Goal: Download file/media

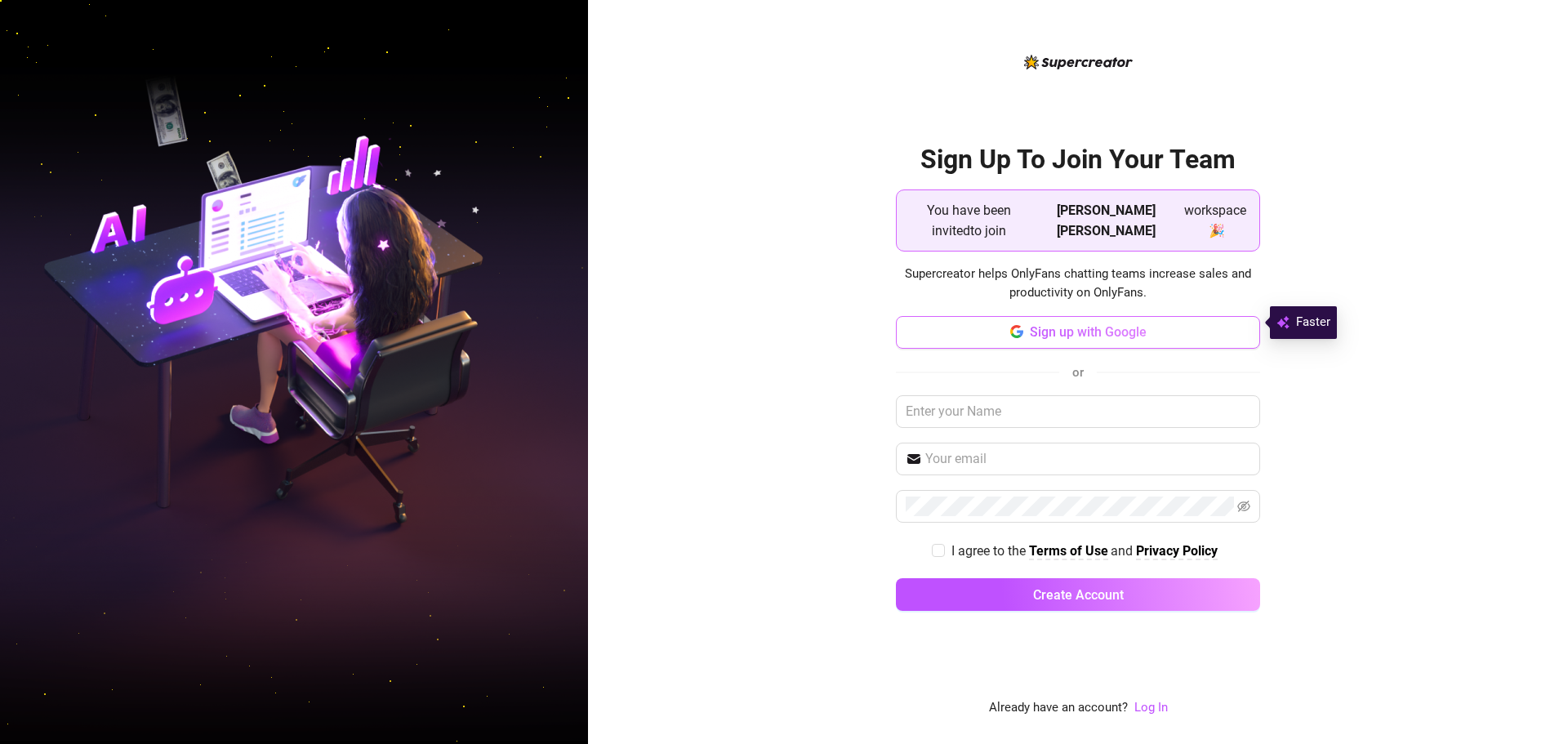
click at [1107, 324] on span "Sign up with Google" at bounding box center [1088, 332] width 117 height 15
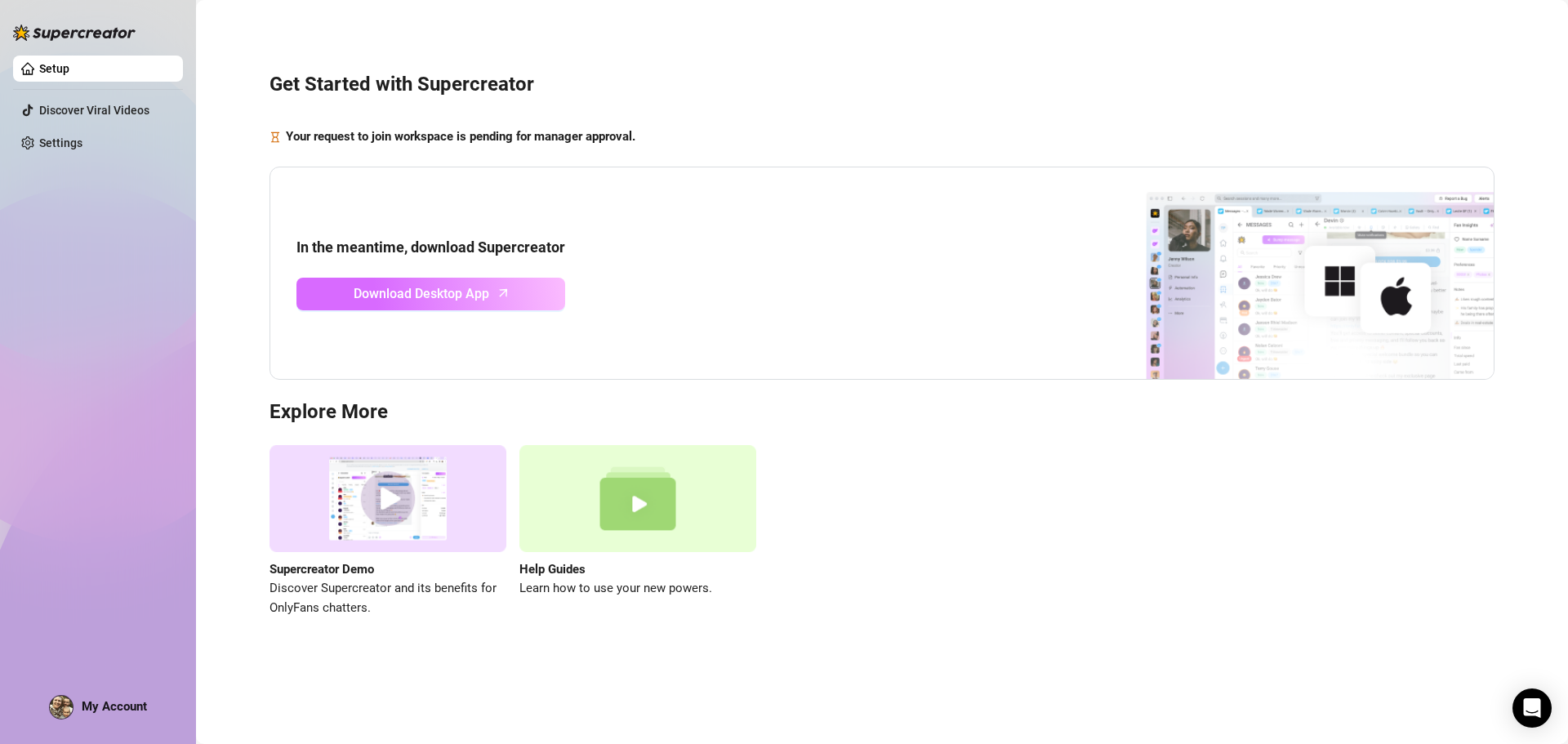
click at [443, 290] on span "Download Desktop App" at bounding box center [422, 294] width 136 height 20
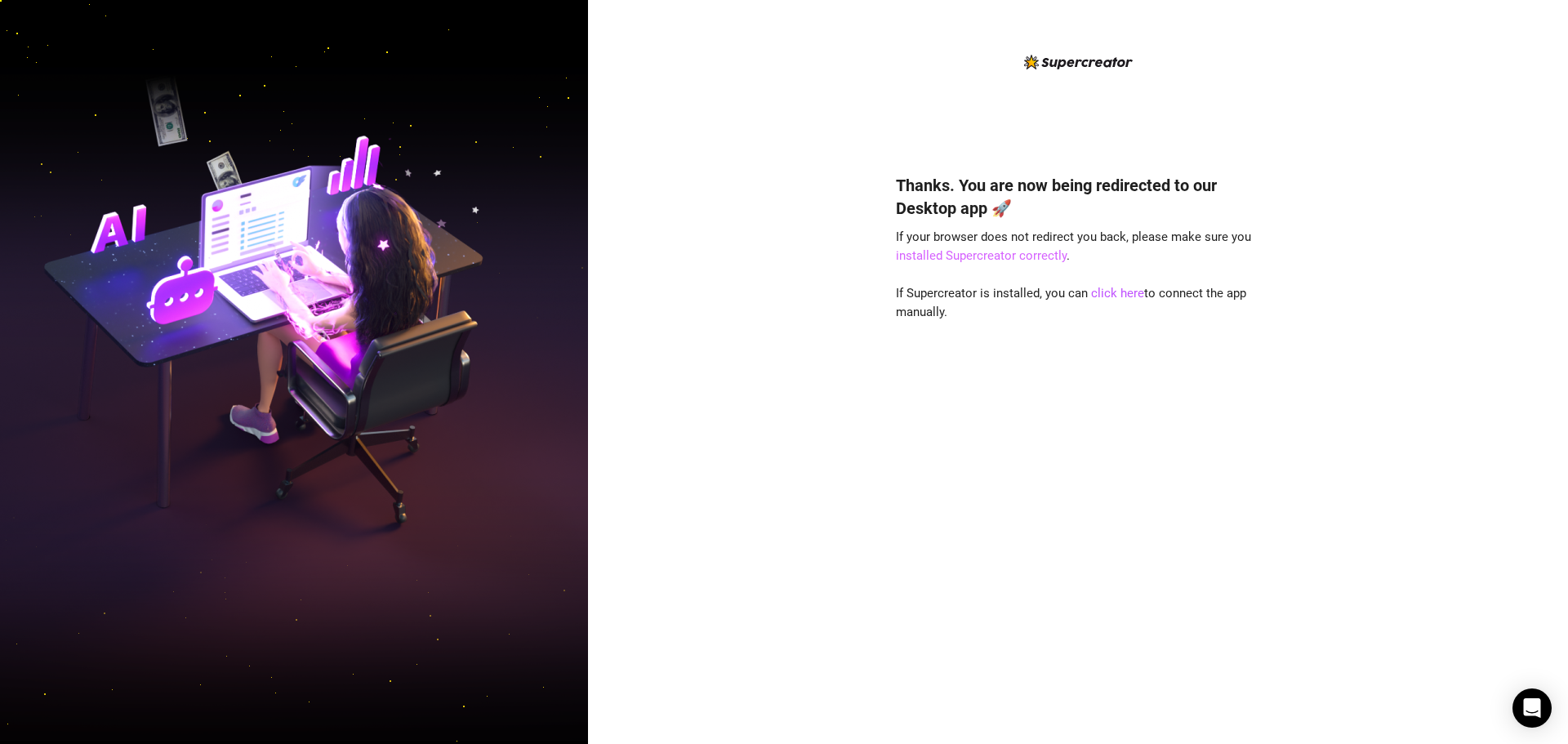
click at [1028, 253] on link "installed Supercreator correctly" at bounding box center [982, 255] width 171 height 14
